Goal: Communication & Community: Answer question/provide support

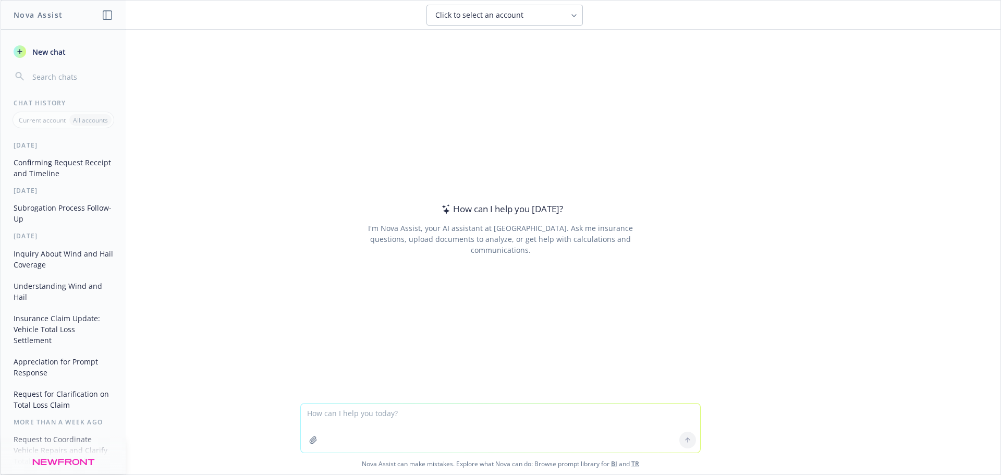
click at [328, 412] on textarea at bounding box center [500, 428] width 399 height 49
type textarea "Hello [PERSON_NAME], Happy [DATE]! I appreciate you copying me on the payment i…"
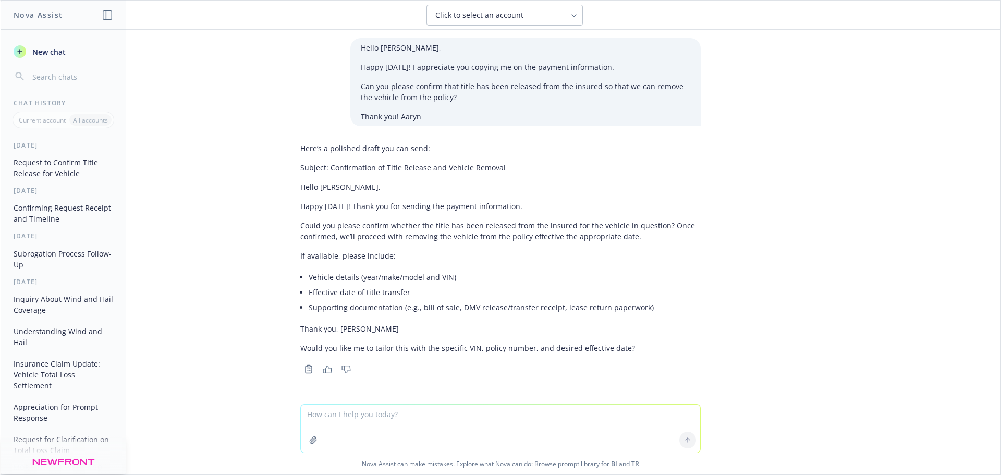
click at [353, 413] on textarea at bounding box center [500, 429] width 399 height 48
paste textarea "Hi [PERSON_NAME]- I appreciate you calling [DATE]. That is what I did last week…"
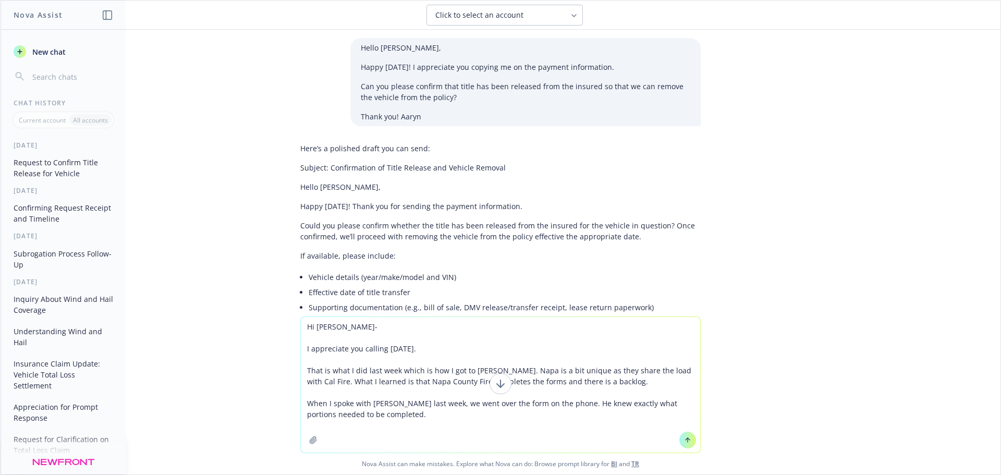
type textarea "Hi [PERSON_NAME]- I appreciate you calling [DATE]. That is what I did last week…"
click at [680, 440] on button at bounding box center [688, 440] width 17 height 17
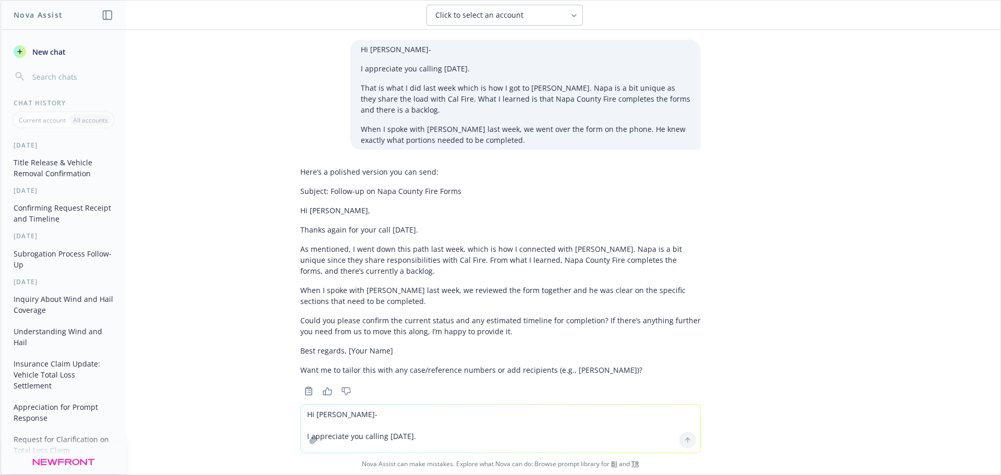
scroll to position [358, 0]
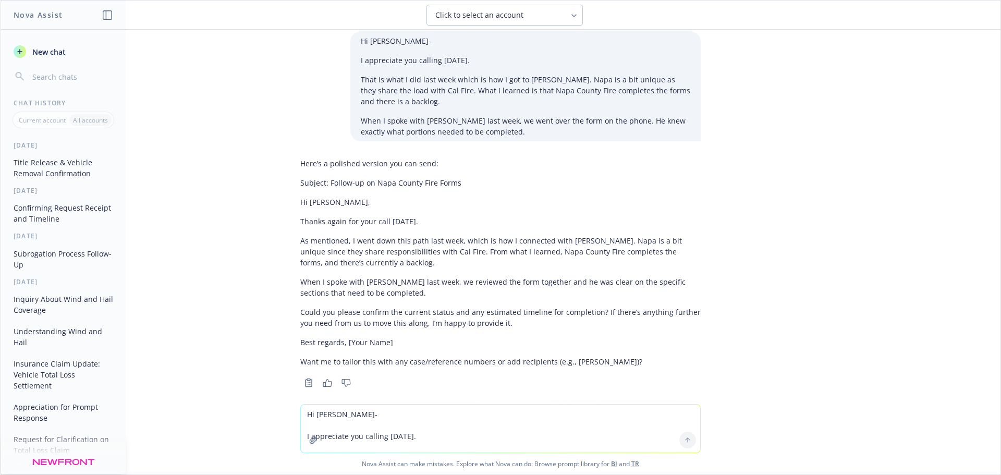
click at [373, 415] on textarea "Hi [PERSON_NAME]- I appreciate you calling [DATE]. That is what I did last week…" at bounding box center [500, 429] width 399 height 48
type textarea "soften to show sensitivity"
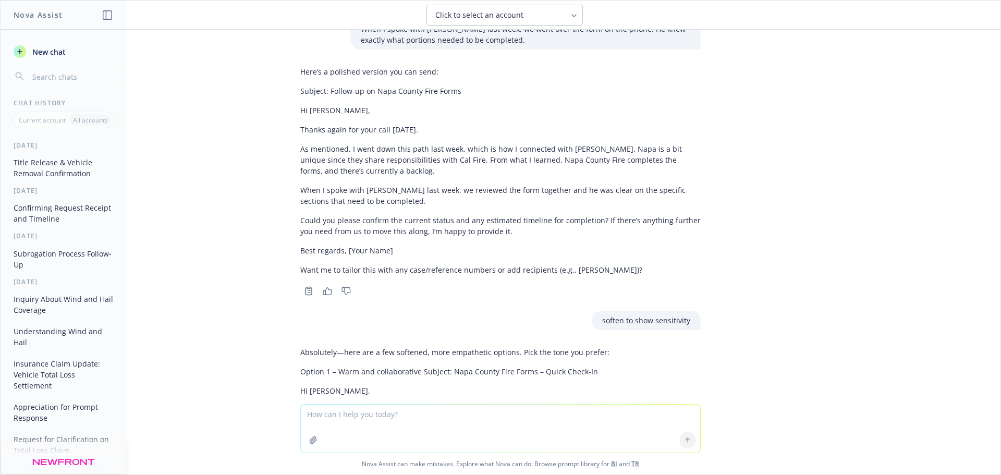
scroll to position [386, 0]
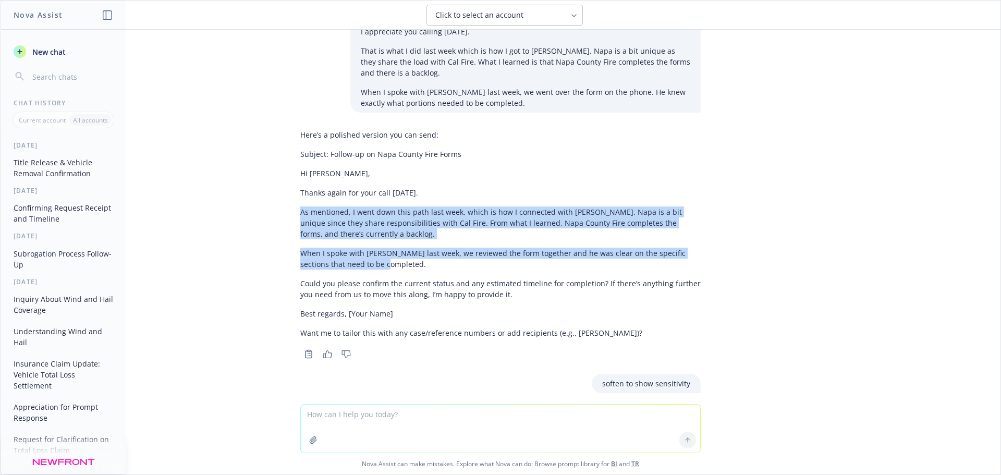
drag, startPoint x: 294, startPoint y: 199, endPoint x: 380, endPoint y: 252, distance: 100.9
click at [380, 252] on div "Here’s a polished version you can send: Subject: Follow-up on Napa County Fire …" at bounding box center [500, 233] width 401 height 217
copy div "As mentioned, I went down this path last week, which is how I connected with [P…"
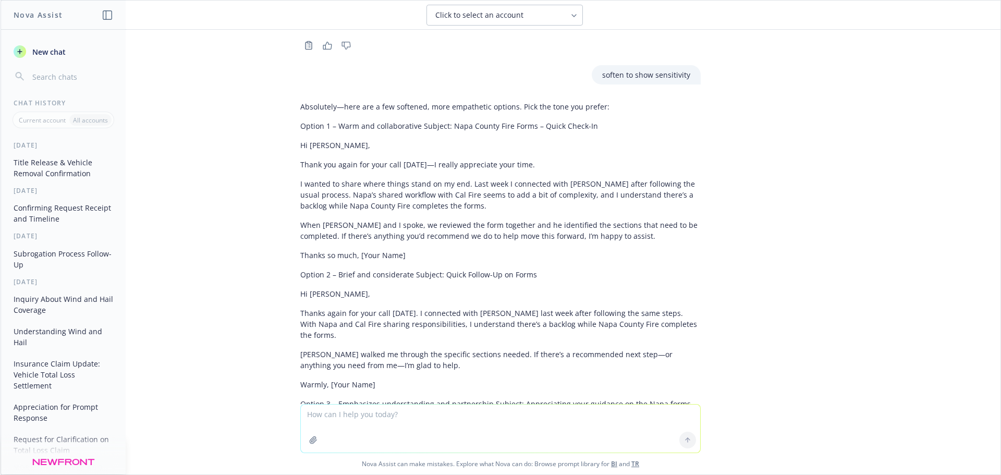
scroll to position [699, 0]
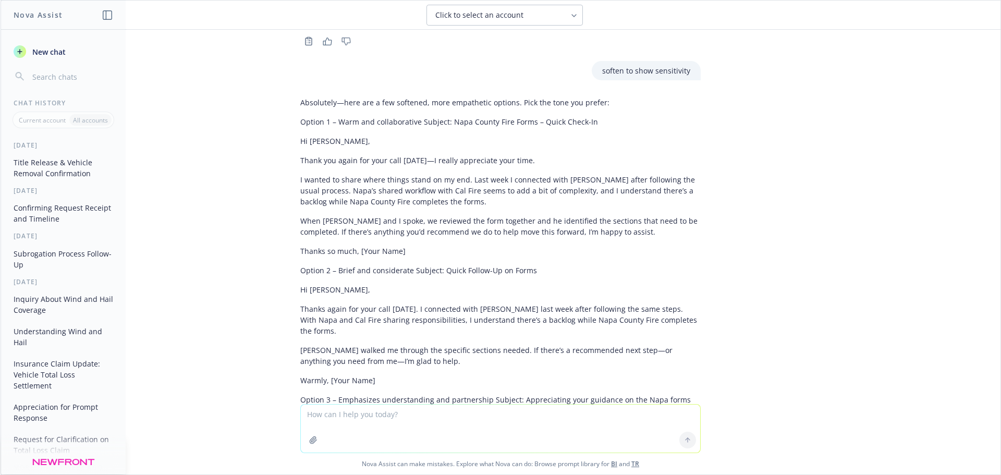
click at [334, 412] on textarea at bounding box center [500, 429] width 399 height 48
paste textarea "Hi [PERSON_NAME]- I appreciate you calling [DATE]. I went down that path last w…"
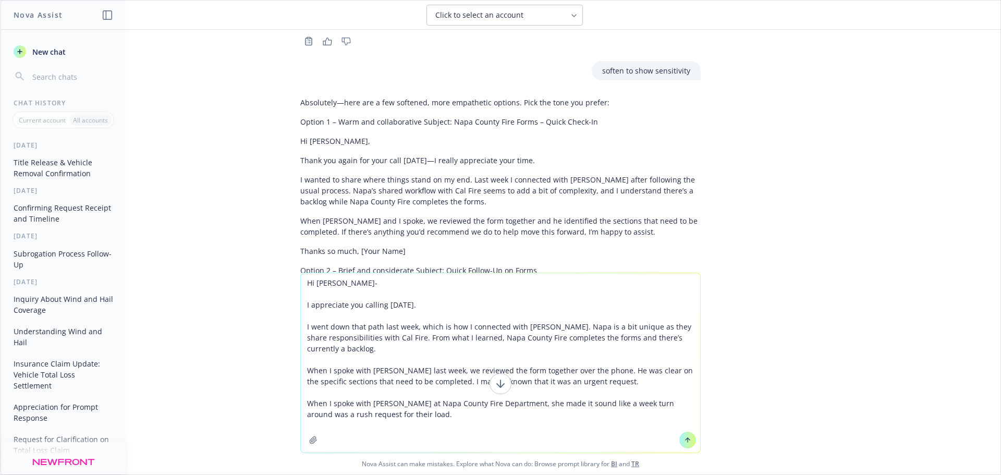
type textarea "Hi [PERSON_NAME]- I appreciate you calling [DATE]. I went down that path last w…"
click at [688, 441] on icon at bounding box center [688, 440] width 0 height 4
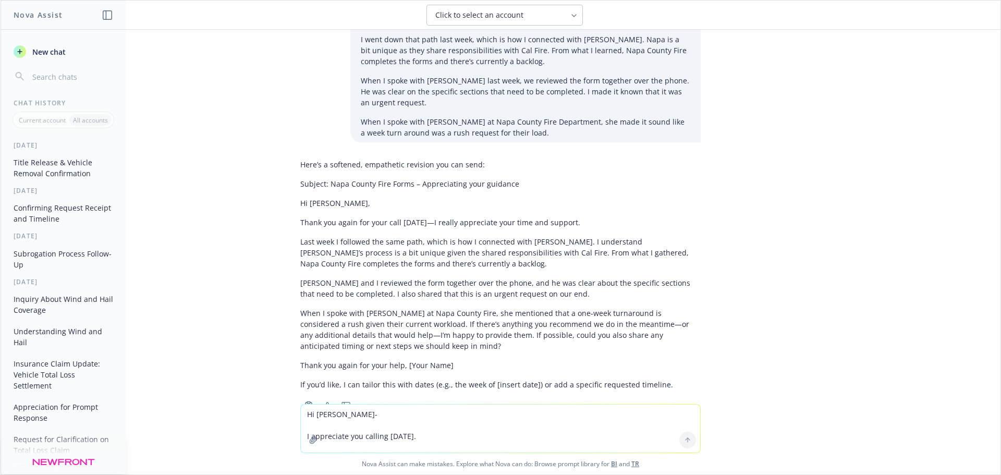
scroll to position [1290, 0]
click at [765, 58] on div "Hello [PERSON_NAME], Happy [DATE]! I appreciate you copying me on the payment i…" at bounding box center [501, 217] width 1000 height 374
click at [519, 409] on textarea "Hi [PERSON_NAME]- I appreciate you calling [DATE]. I went down that path last w…" at bounding box center [500, 429] width 399 height 48
paste textarea "Hi [PERSON_NAME], Happy [DATE]! I apologize for being so persistent, I realize …"
type textarea "Hi [PERSON_NAME], Happy [DATE]! I apologize for being so persistent, I realize …"
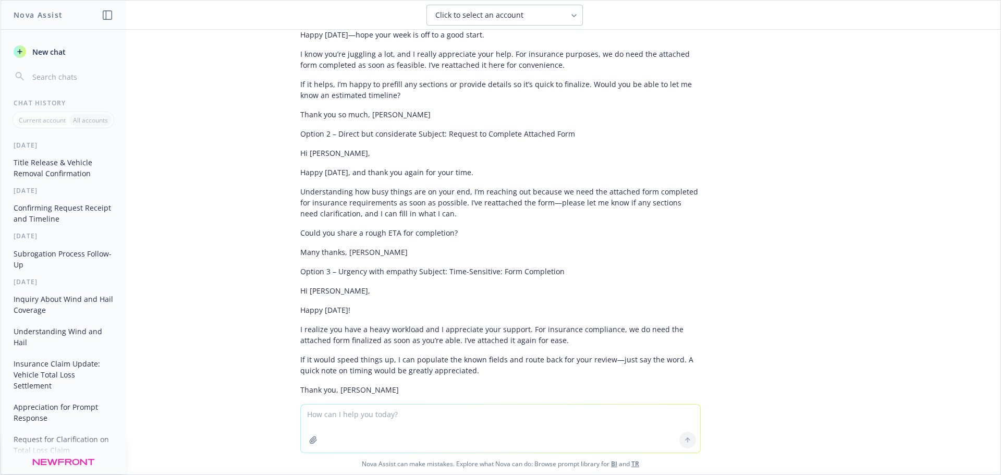
scroll to position [1852, 0]
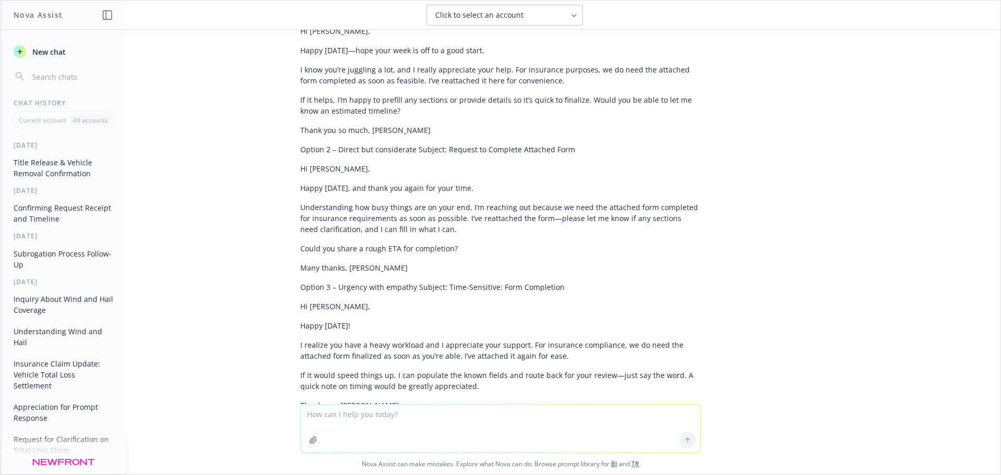
click at [324, 414] on textarea at bounding box center [500, 429] width 399 height 48
paste textarea "Hi [PERSON_NAME], I have sent over a cancellation form to [PERSON_NAME] at [GEO…"
type textarea "Hi [PERSON_NAME], I have sent over a cancellation form to [PERSON_NAME] at [GEO…"
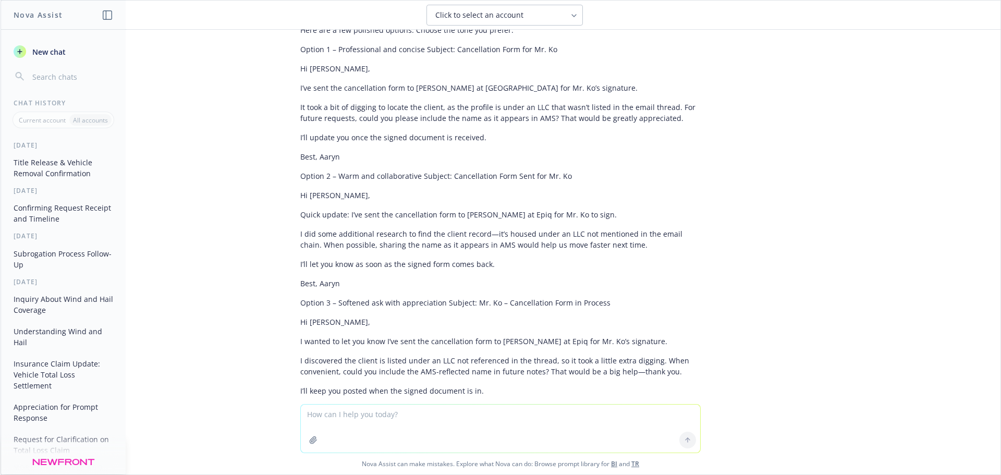
scroll to position [2452, 0]
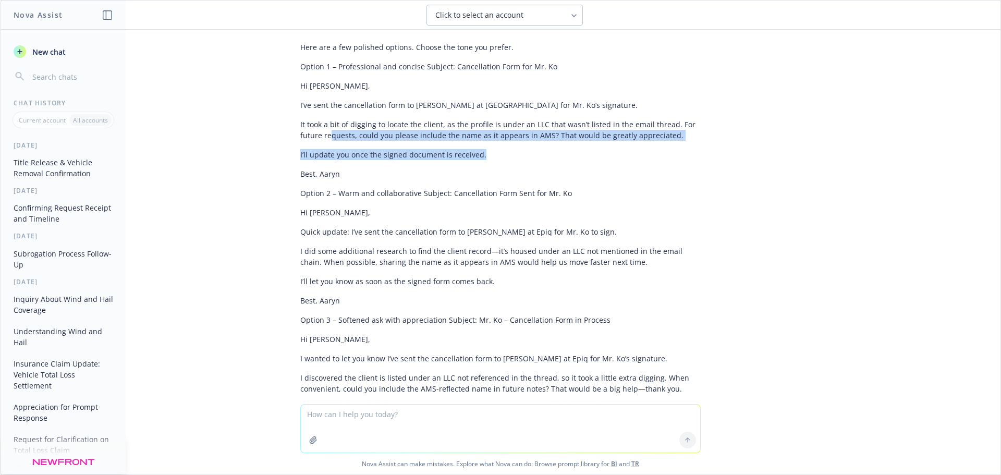
drag, startPoint x: 476, startPoint y: 112, endPoint x: 322, endPoint y: 87, distance: 155.9
click at [322, 87] on div "Here are a few polished options. Choose the tone you prefer. Option 1 – Profess…" at bounding box center [500, 247] width 401 height 419
